Goal: Navigation & Orientation: Understand site structure

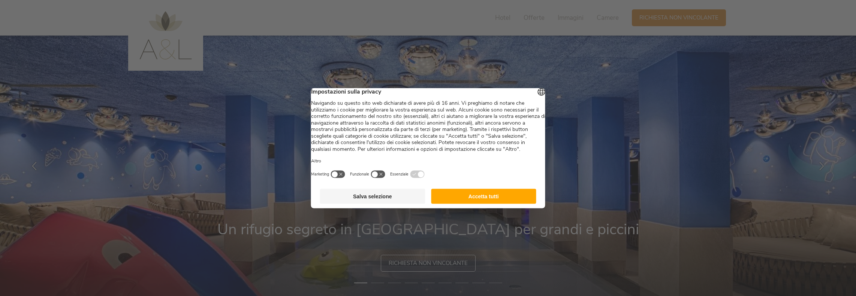
click at [494, 202] on button "Accetta tutti" at bounding box center [483, 196] width 105 height 15
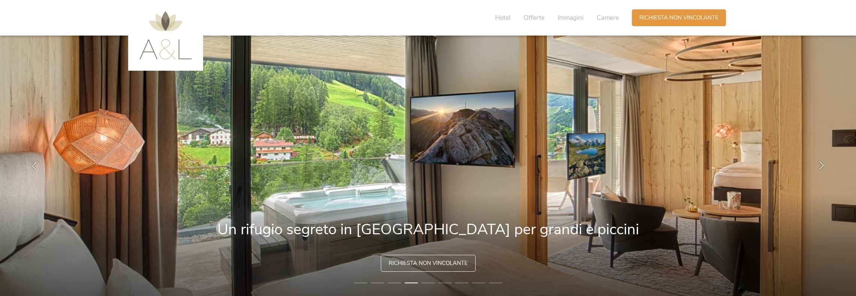
click at [821, 165] on icon at bounding box center [821, 165] width 9 height 9
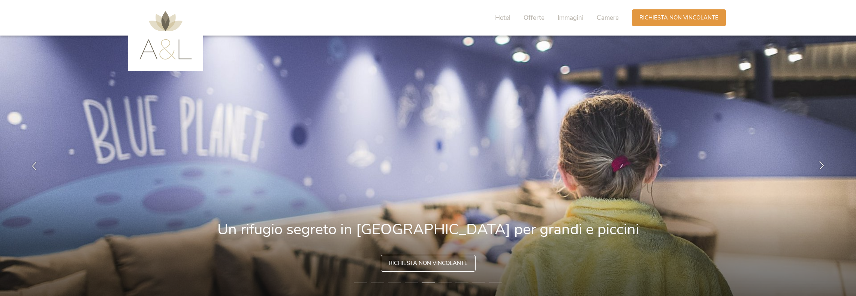
click at [821, 165] on icon at bounding box center [821, 165] width 9 height 9
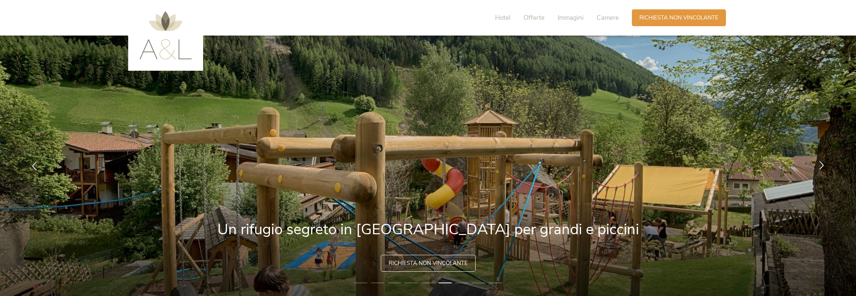
click at [821, 165] on icon at bounding box center [821, 165] width 9 height 9
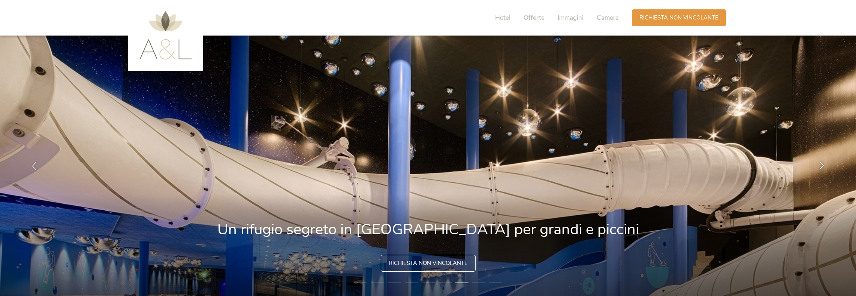
click at [822, 165] on icon at bounding box center [821, 165] width 9 height 9
click at [822, 164] on icon at bounding box center [821, 165] width 9 height 9
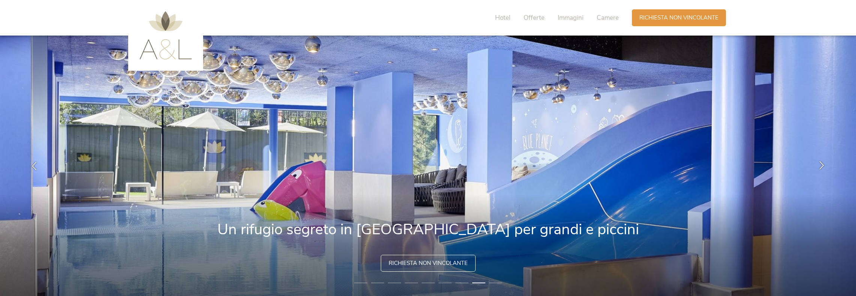
click at [822, 164] on icon at bounding box center [821, 165] width 9 height 9
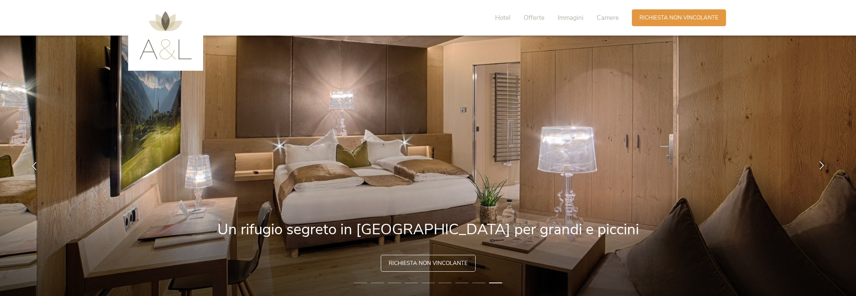
click at [822, 164] on icon at bounding box center [821, 165] width 9 height 9
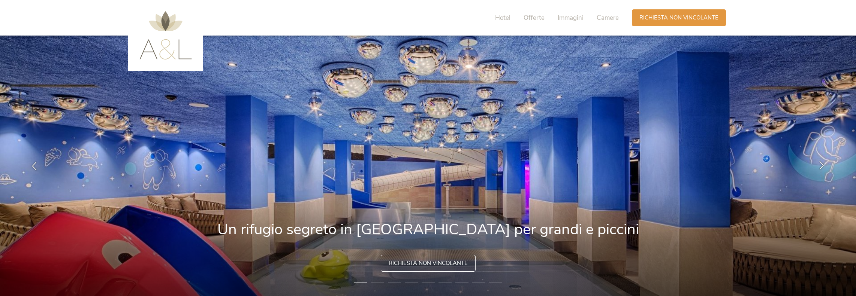
click at [822, 164] on icon at bounding box center [821, 165] width 9 height 9
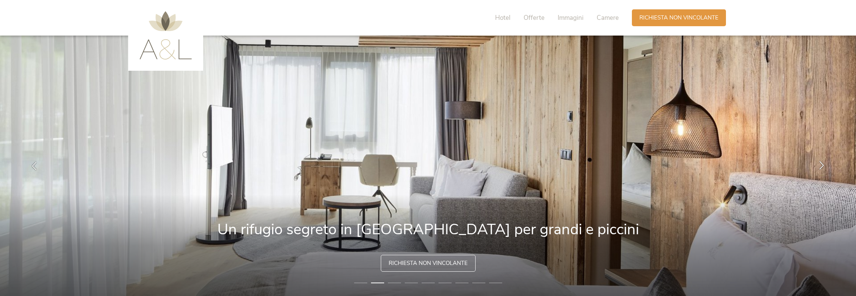
click at [822, 164] on icon at bounding box center [821, 165] width 9 height 9
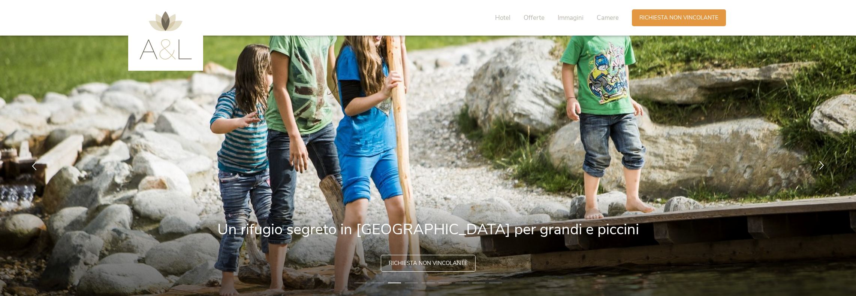
click at [822, 164] on icon at bounding box center [821, 165] width 9 height 9
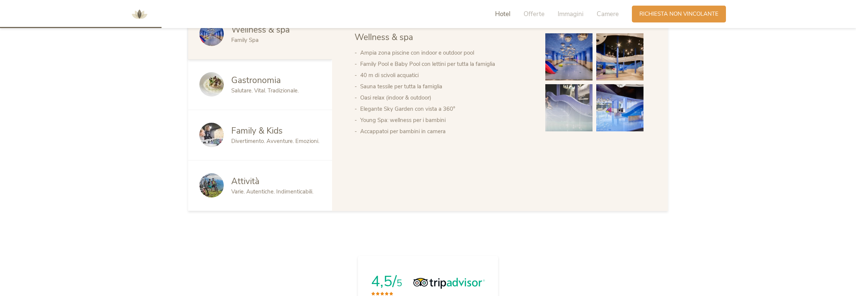
scroll to position [450, 0]
click at [247, 134] on span "Family & Kids" at bounding box center [256, 130] width 51 height 12
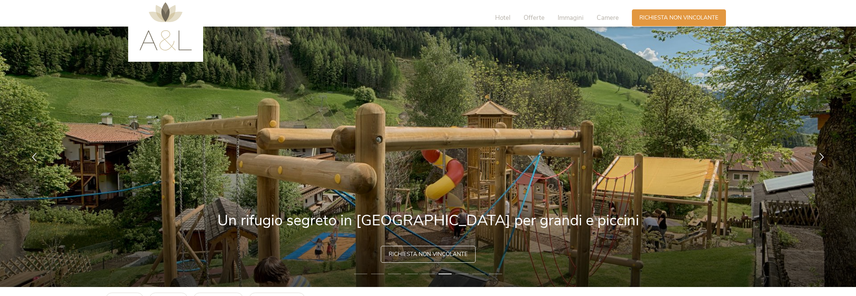
scroll to position [0, 0]
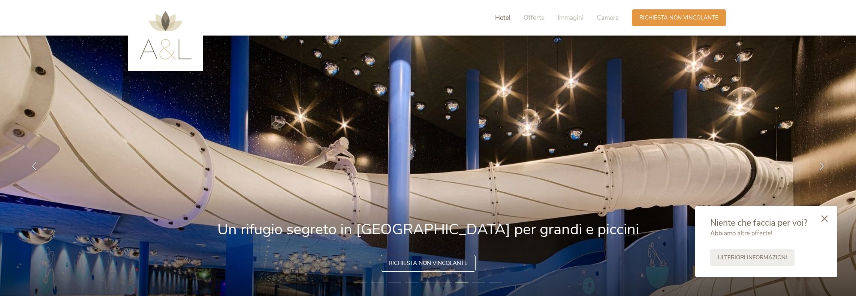
click at [504, 18] on span "Hotel" at bounding box center [502, 17] width 15 height 9
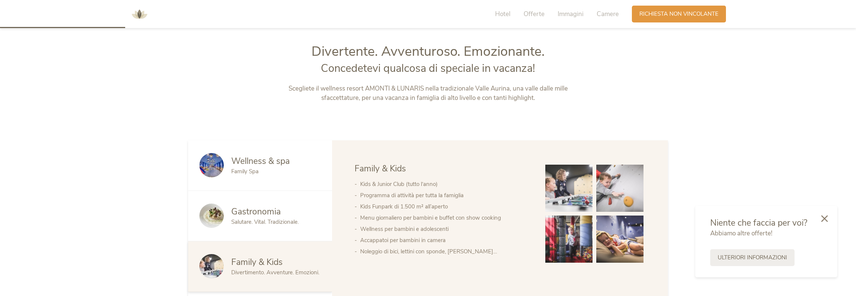
scroll to position [322, 0]
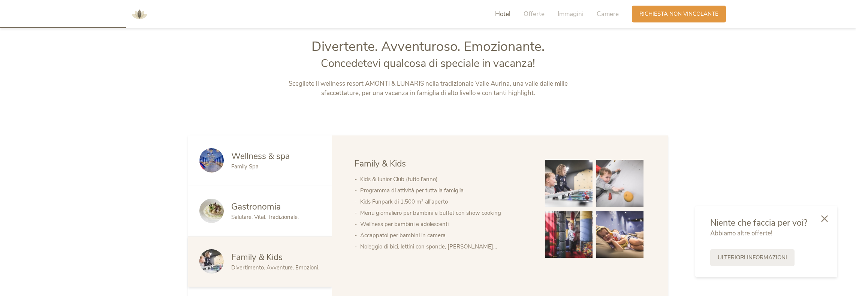
click at [250, 160] on span "Wellness & spa" at bounding box center [260, 157] width 58 height 12
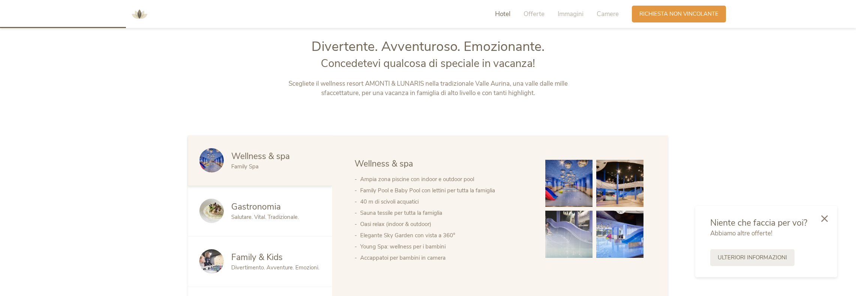
click at [244, 207] on span "Gastronomia" at bounding box center [255, 207] width 49 height 12
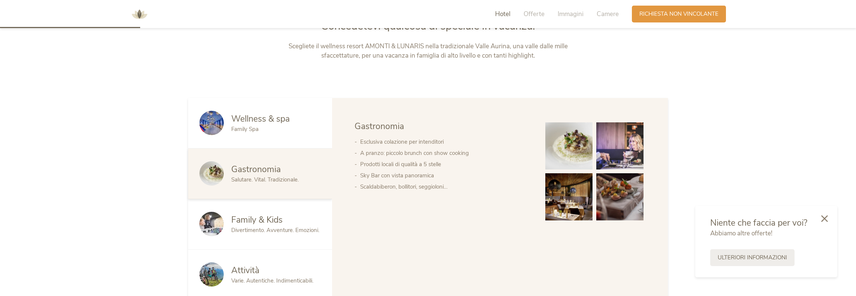
scroll to position [360, 0]
click at [252, 223] on span "Family & Kids" at bounding box center [256, 220] width 51 height 12
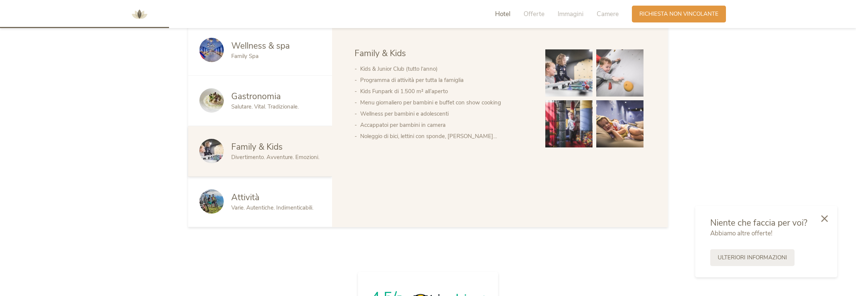
scroll to position [435, 0]
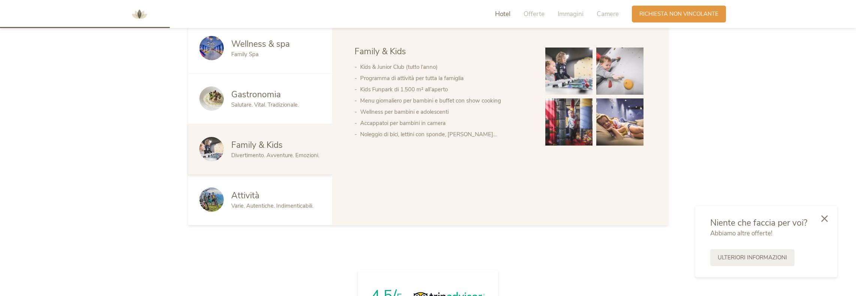
click at [265, 200] on div "Attività" at bounding box center [276, 196] width 90 height 12
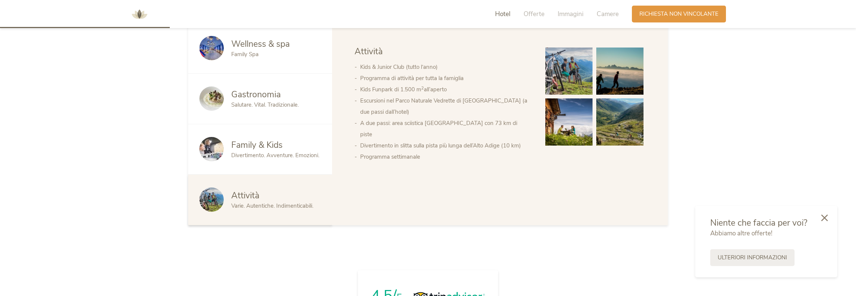
click at [824, 219] on icon at bounding box center [824, 218] width 7 height 7
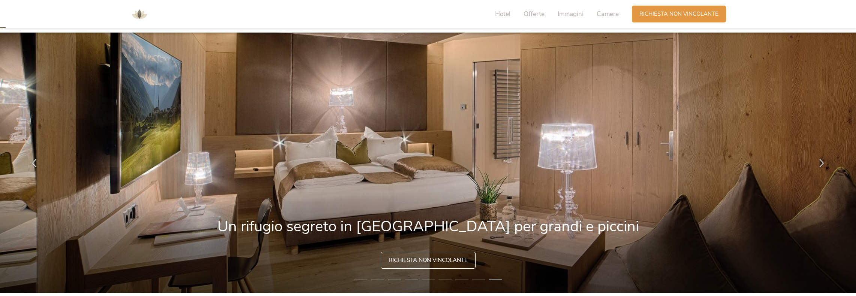
scroll to position [0, 0]
